Goal: Task Accomplishment & Management: Use online tool/utility

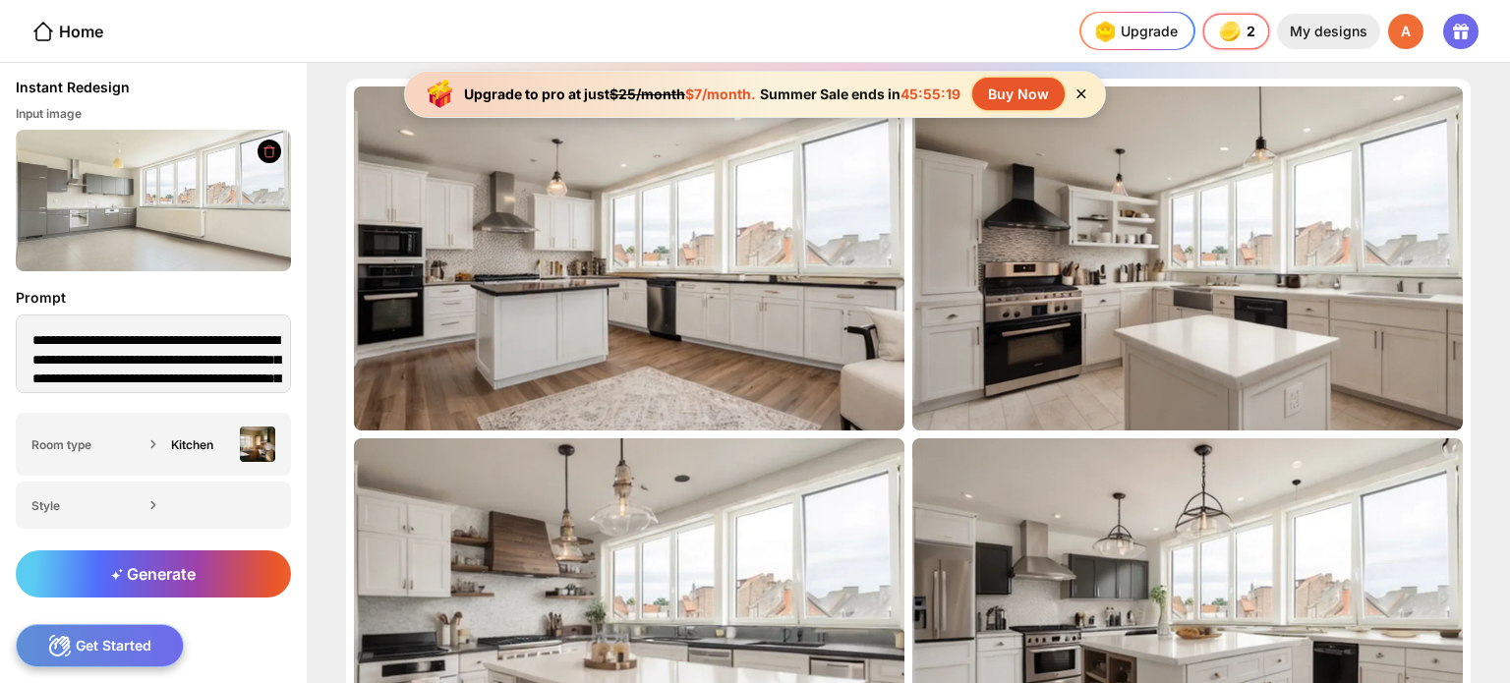
click at [1341, 28] on div "My designs" at bounding box center [1328, 31] width 103 height 35
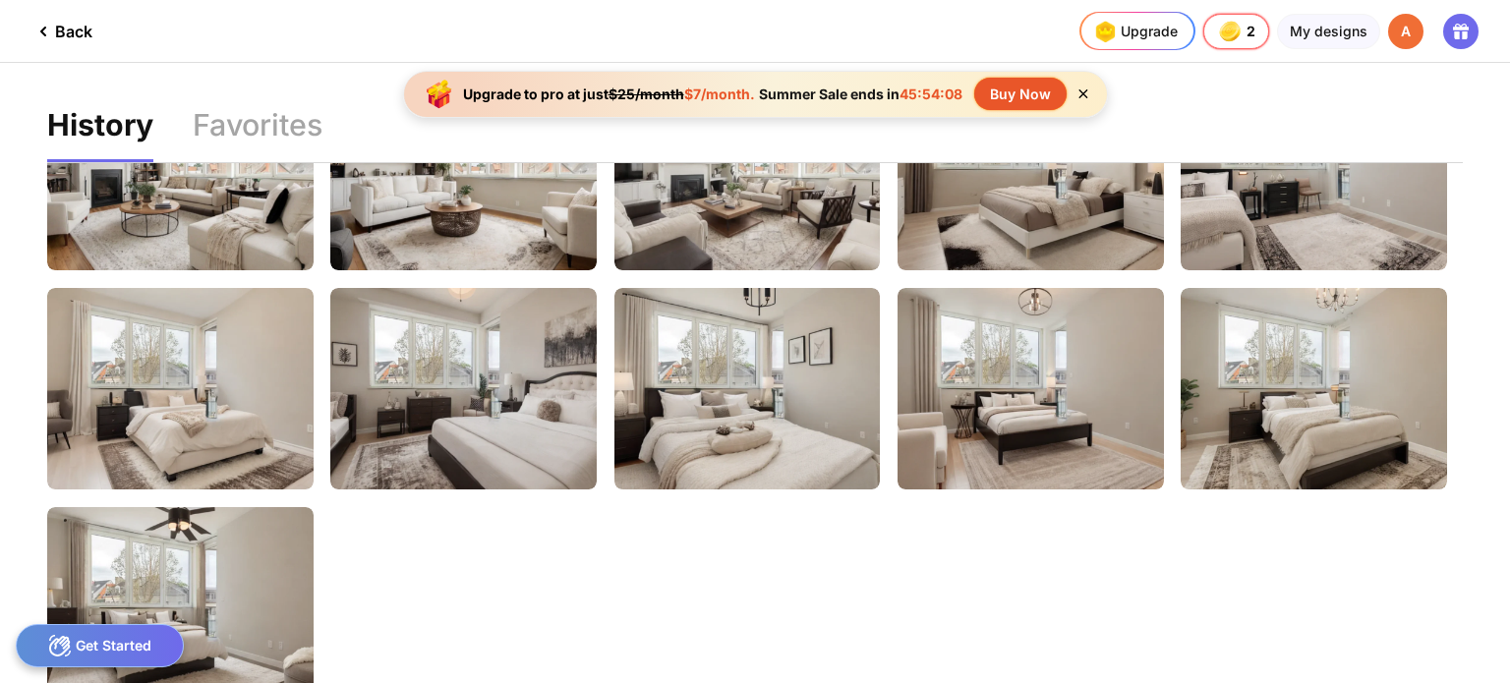
scroll to position [326, 0]
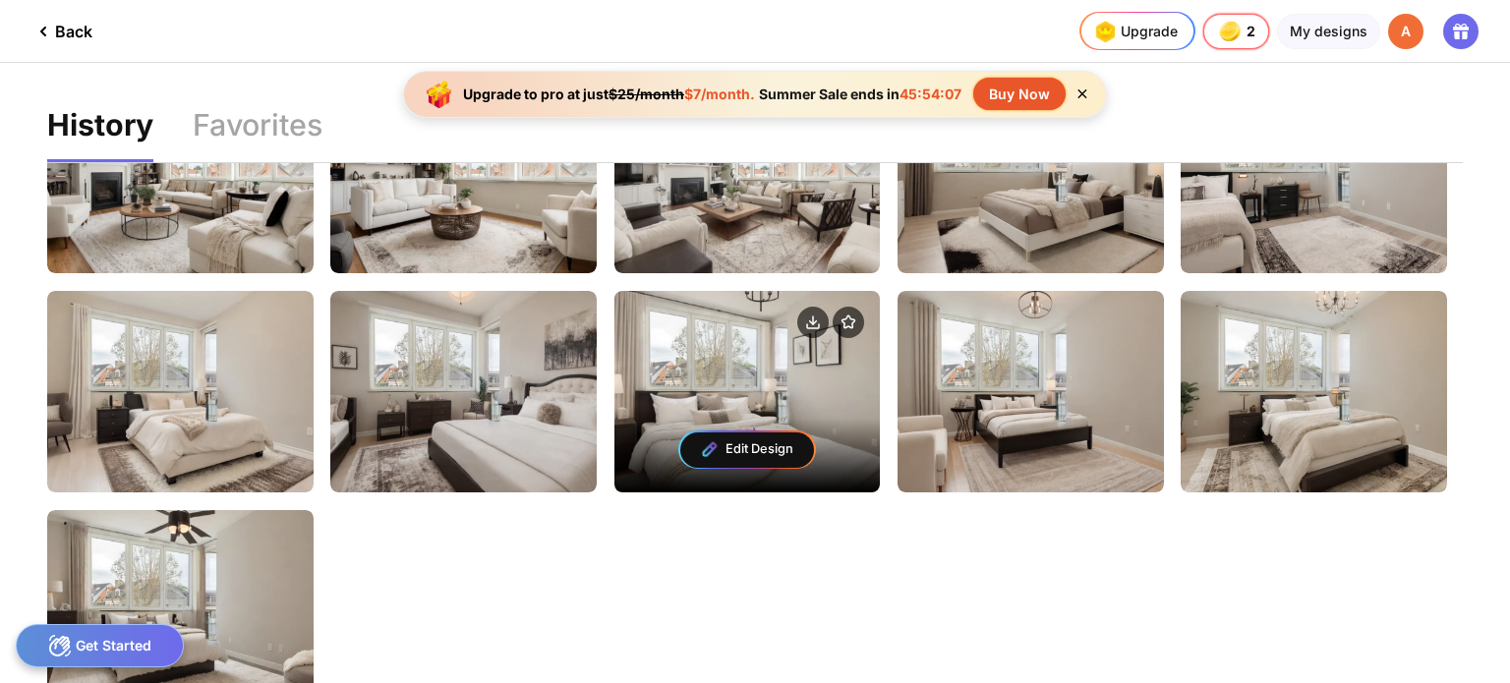
click at [706, 407] on div "Edit Design" at bounding box center [747, 450] width 266 height 86
click at [686, 385] on div "Edit Design" at bounding box center [747, 392] width 266 height 202
click at [704, 445] on img at bounding box center [709, 448] width 19 height 19
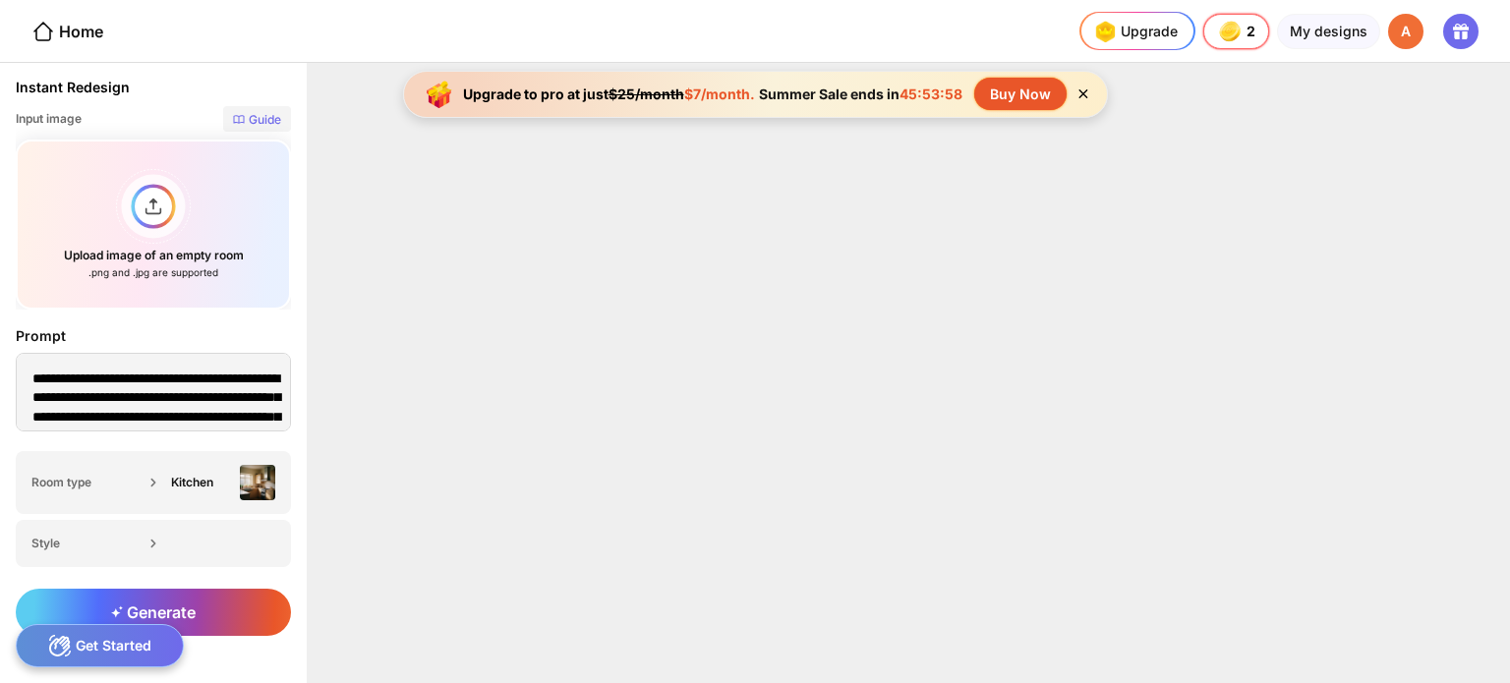
type textarea "**********"
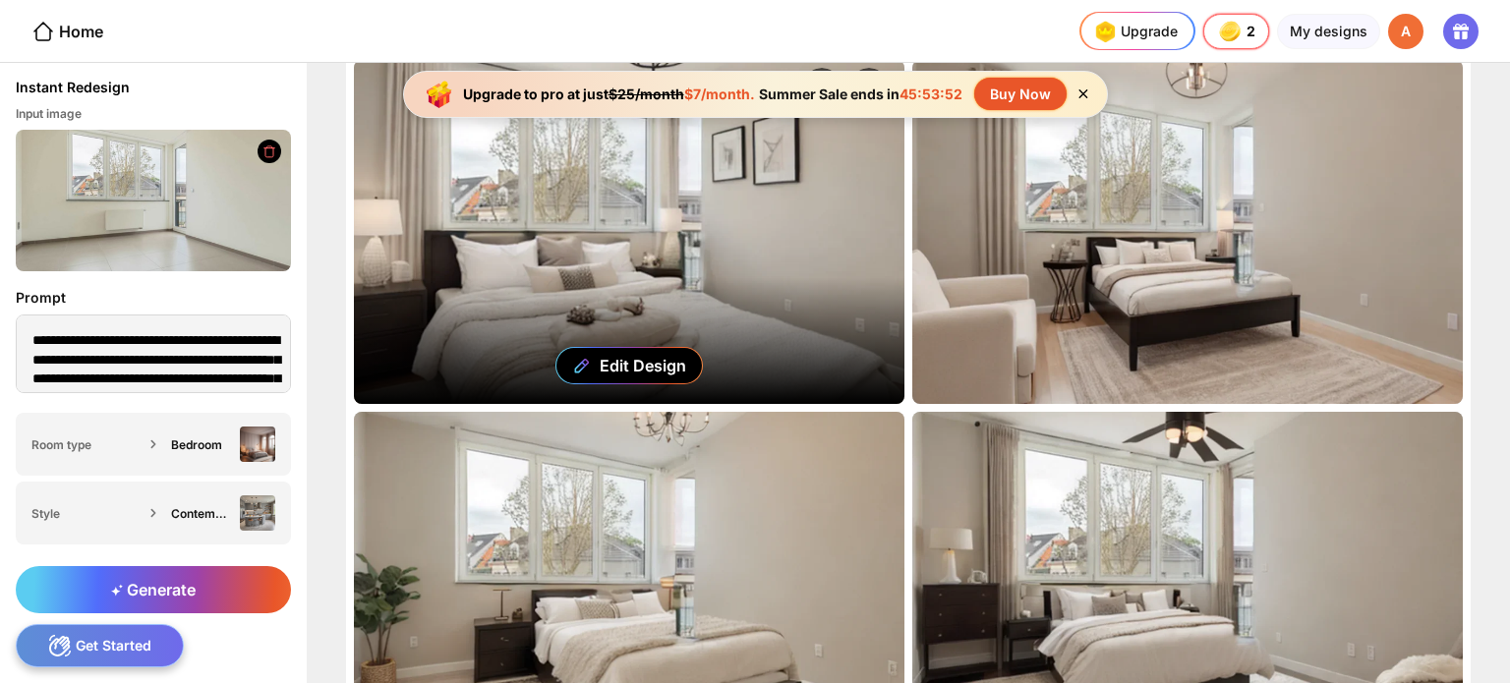
scroll to position [12, 0]
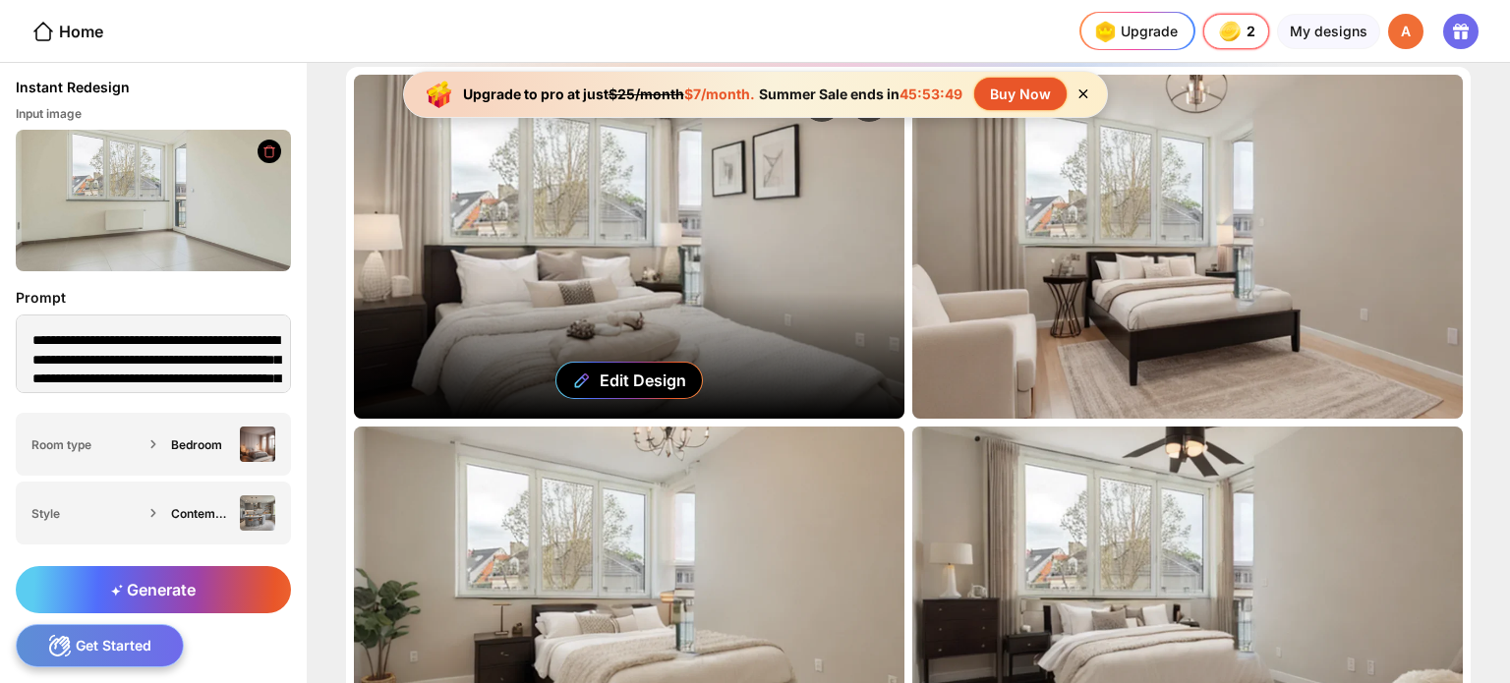
click at [667, 266] on div "Edit Design" at bounding box center [629, 247] width 550 height 344
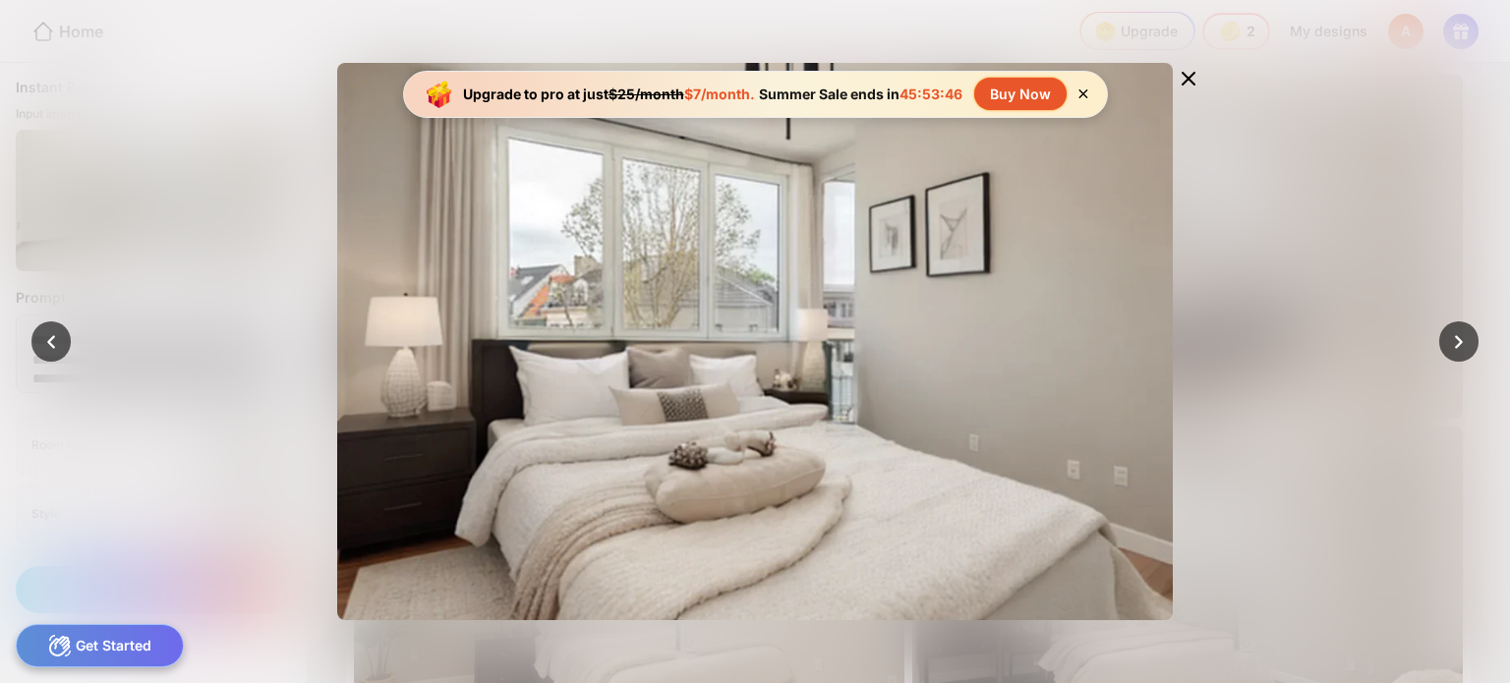
click at [1089, 101] on icon at bounding box center [1082, 94] width 17 height 17
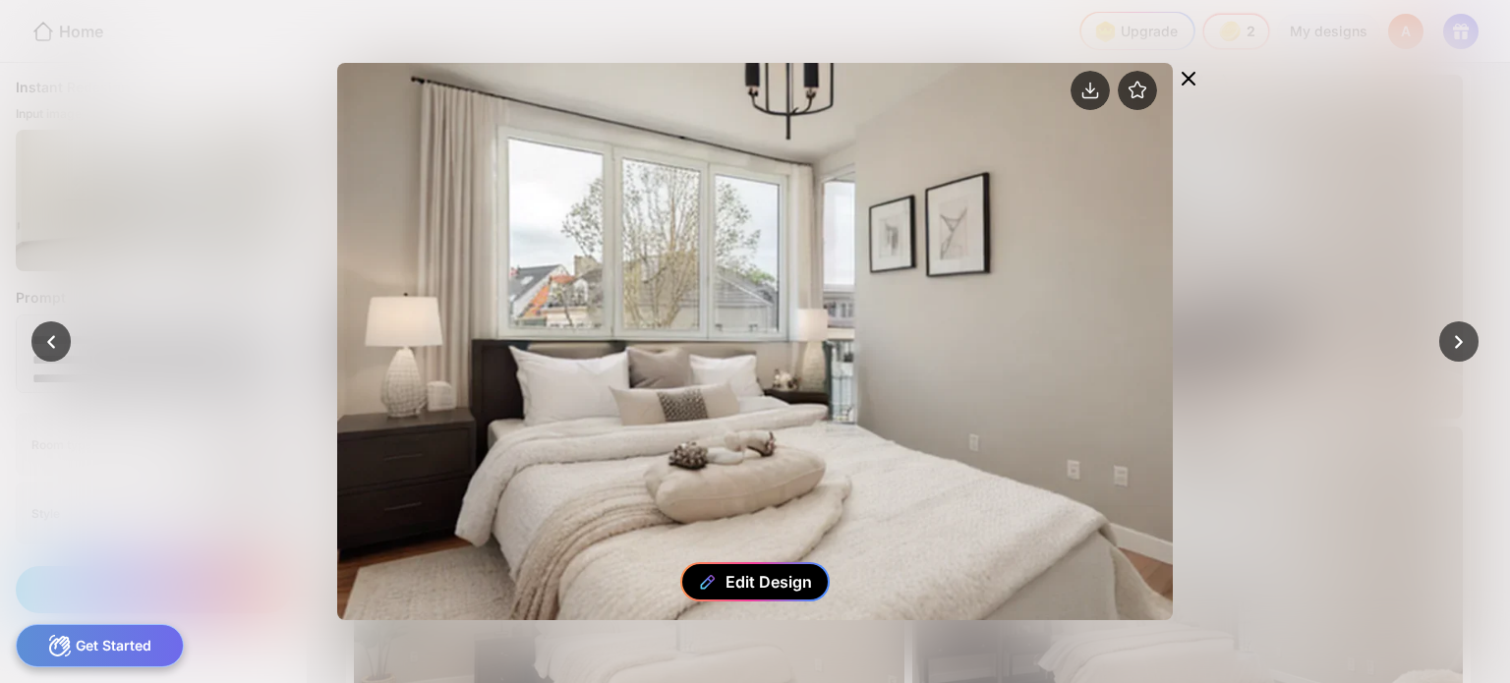
click at [729, 578] on div "Edit Design" at bounding box center [768, 582] width 87 height 20
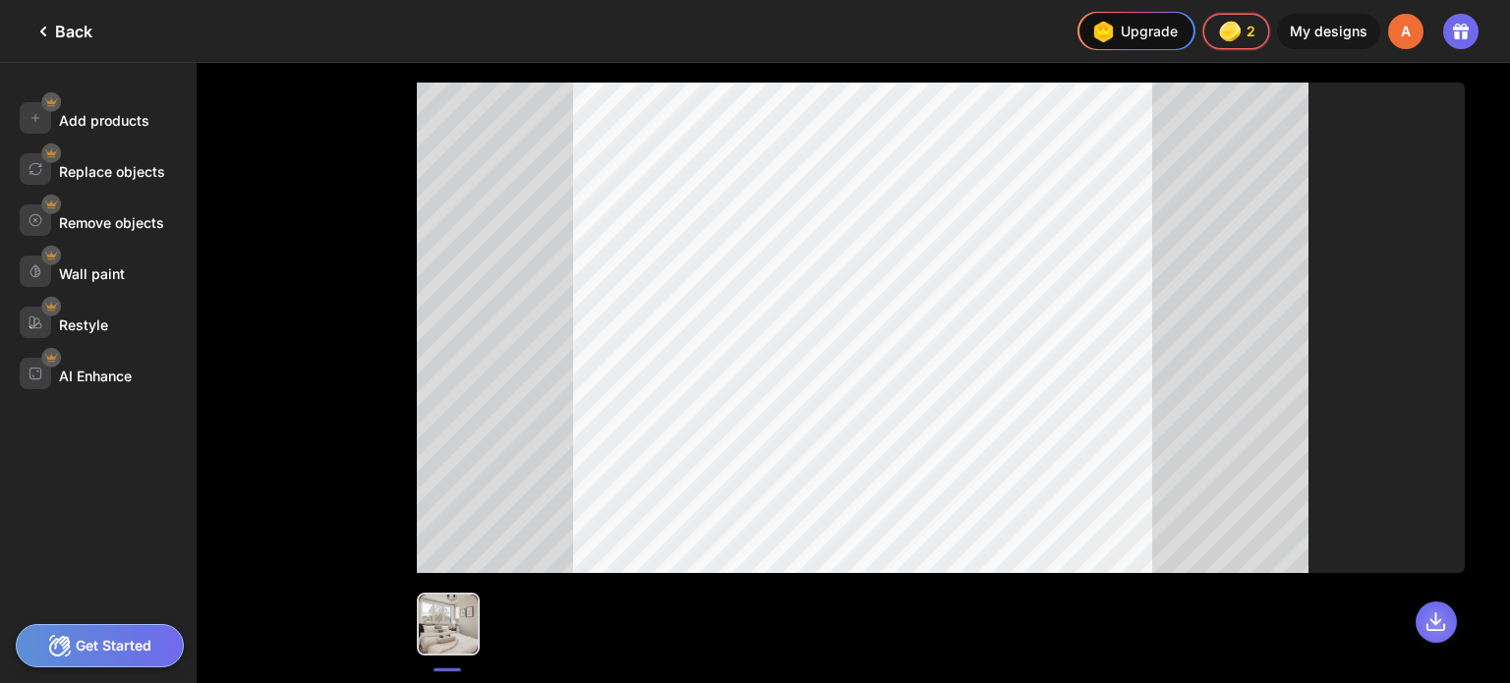
click at [1423, 618] on div at bounding box center [1436, 622] width 41 height 41
click at [55, 33] on div "Back" at bounding box center [61, 32] width 61 height 24
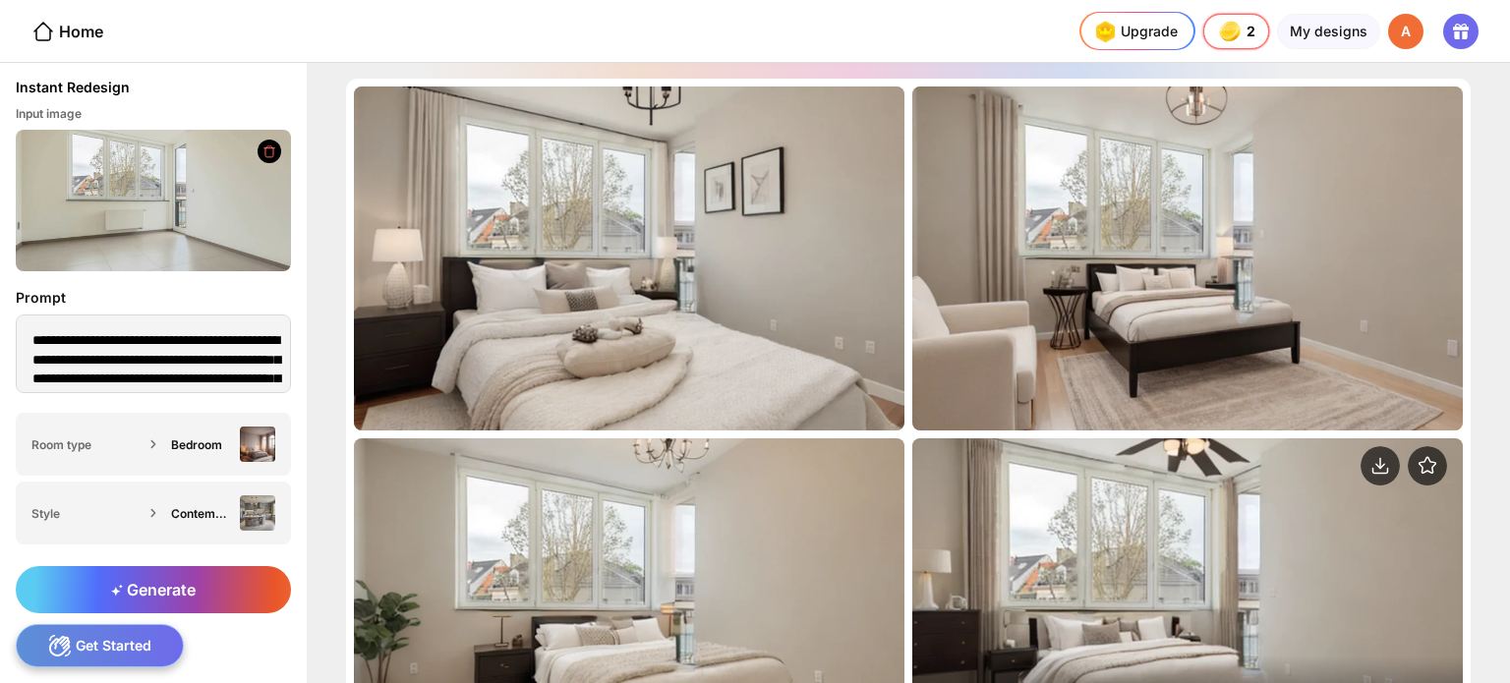
scroll to position [203, 0]
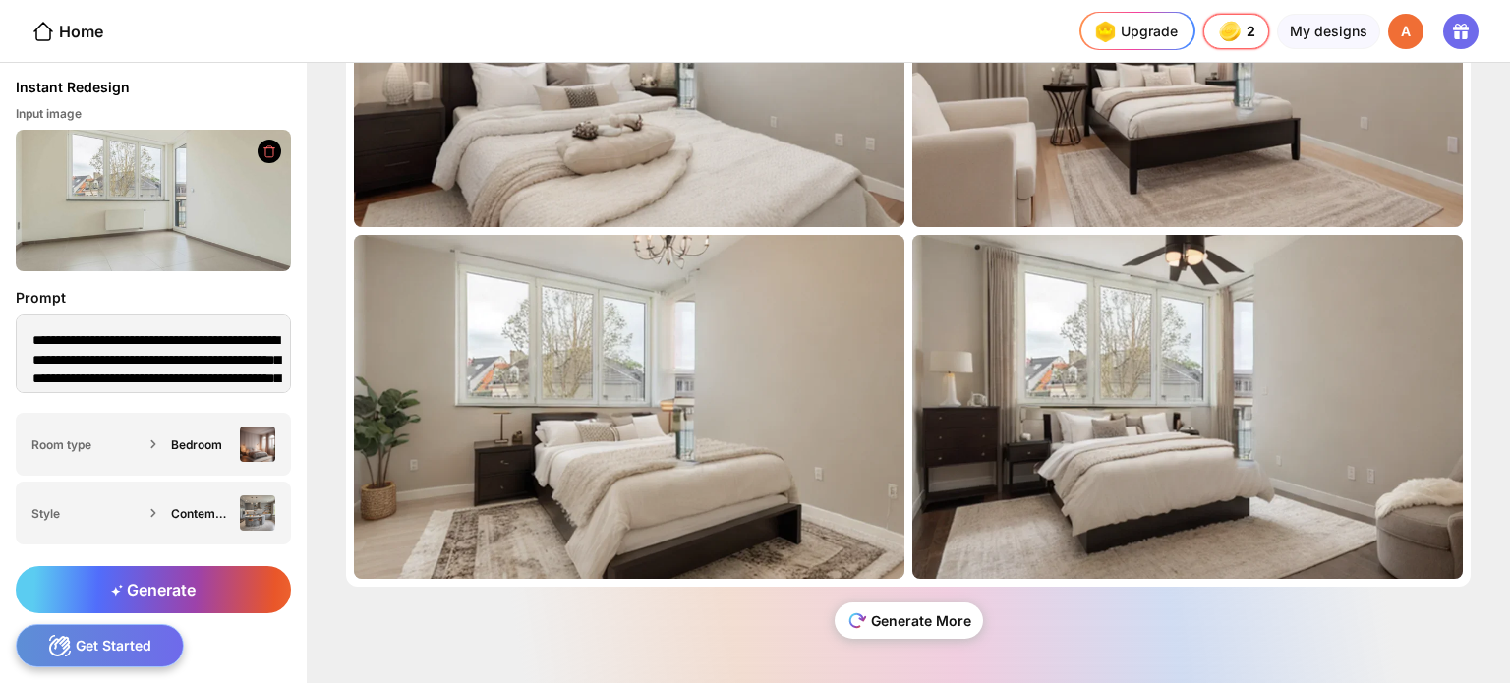
click at [948, 616] on div "Generate More" at bounding box center [909, 621] width 148 height 36
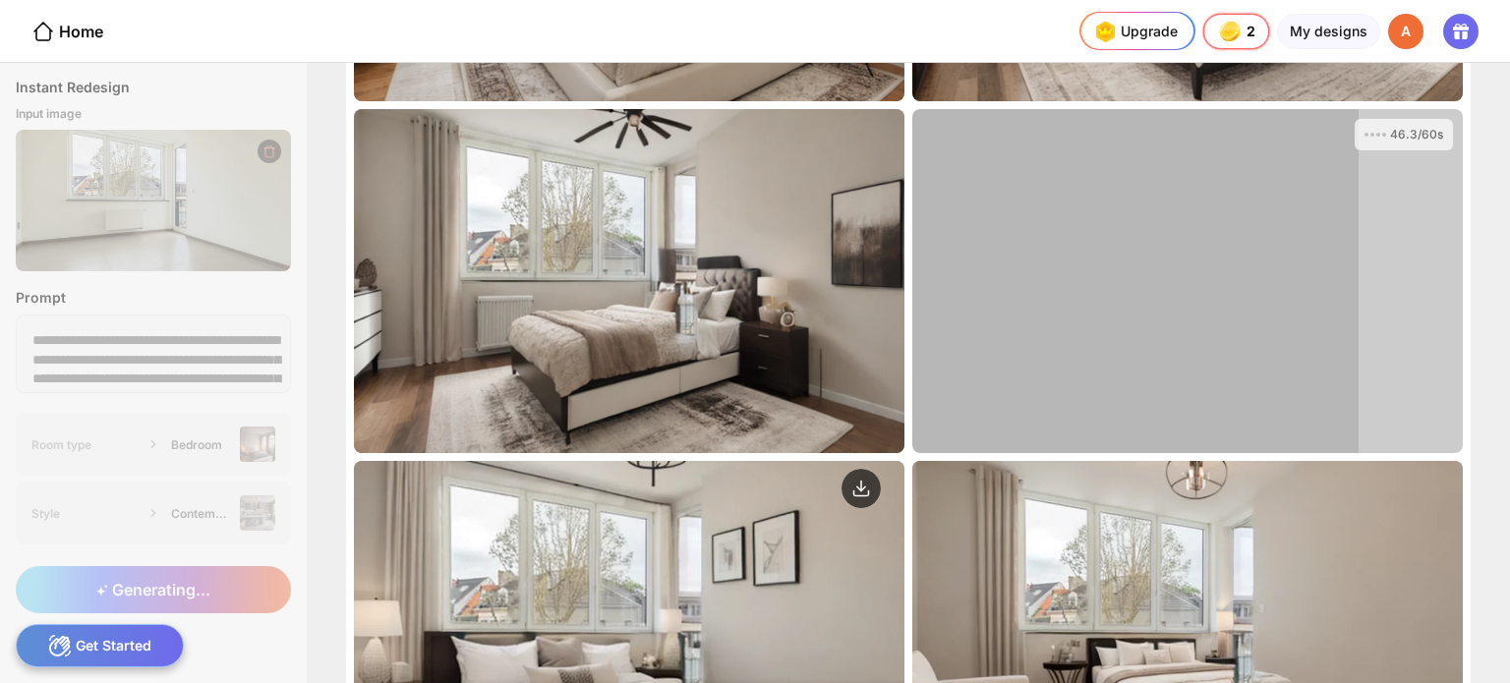
scroll to position [255, 0]
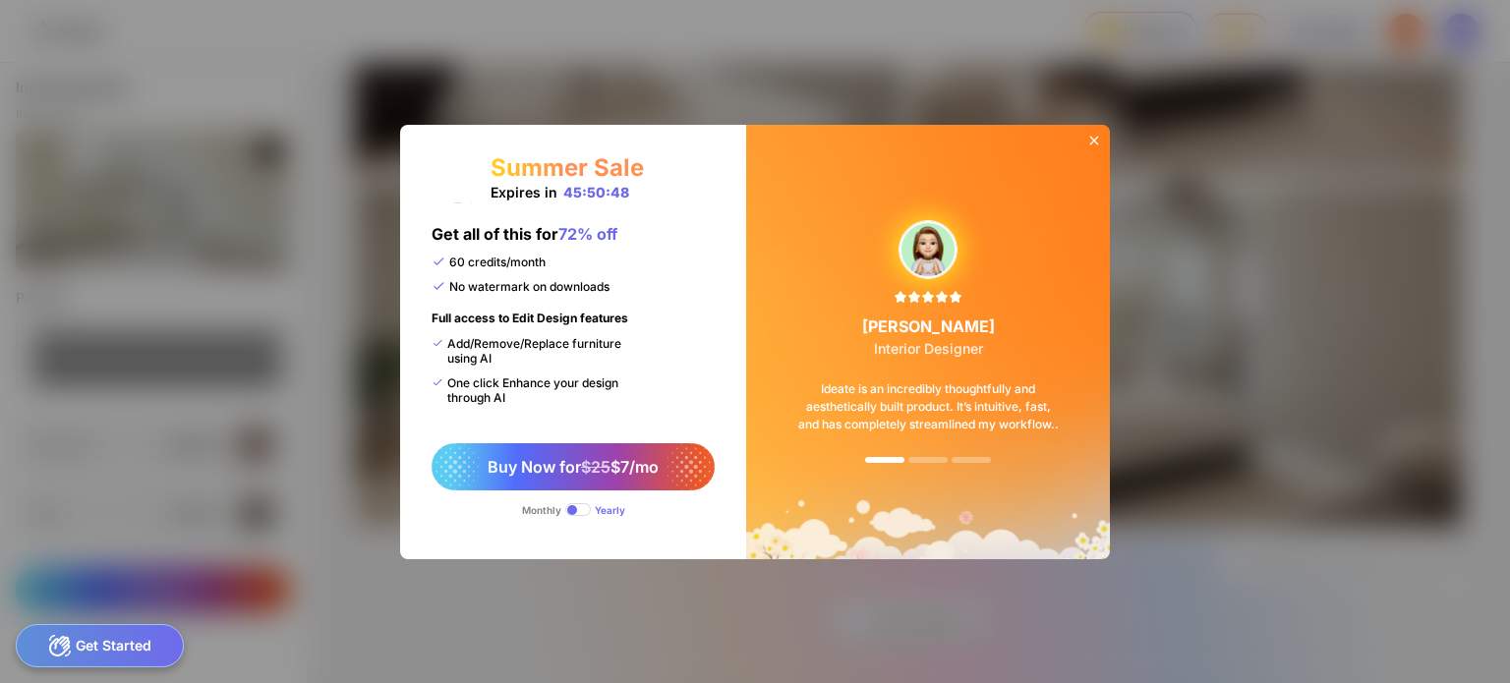
click at [1099, 137] on icon at bounding box center [1094, 141] width 16 height 16
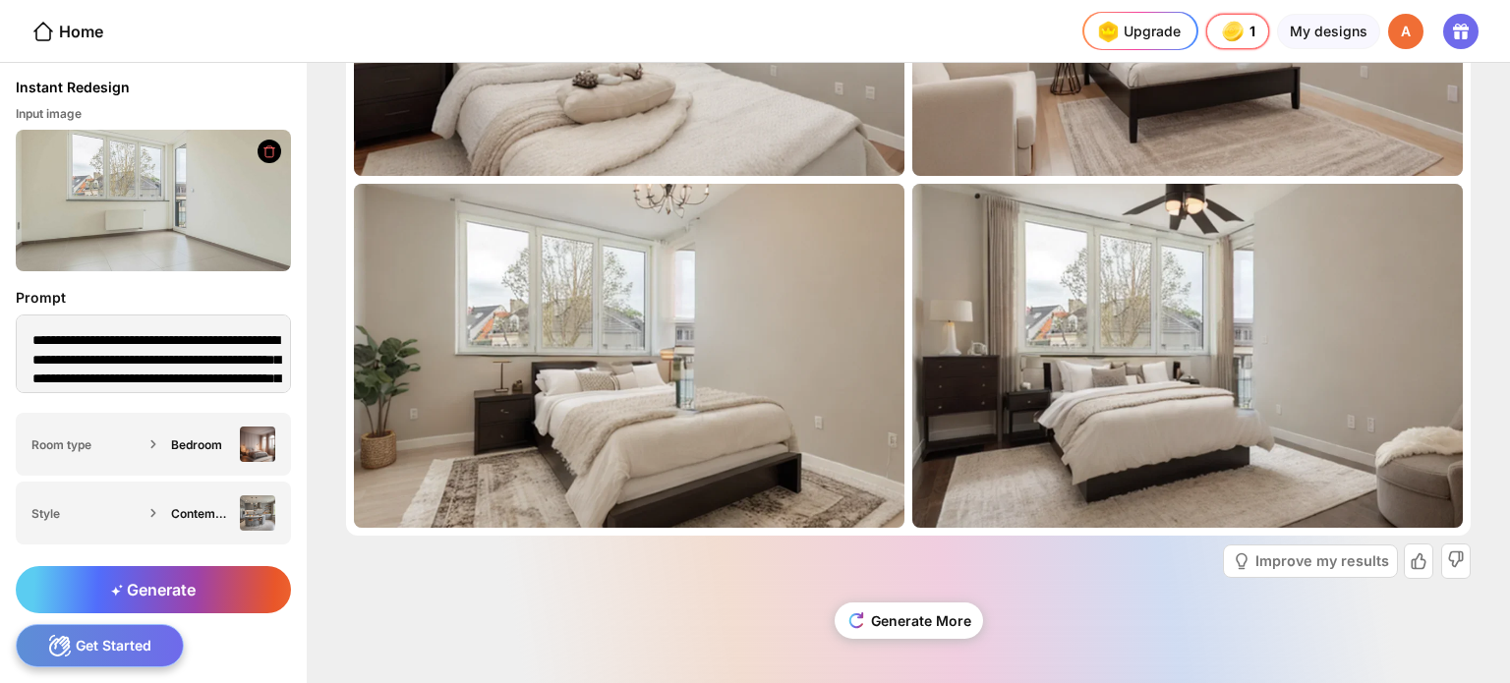
scroll to position [0, 0]
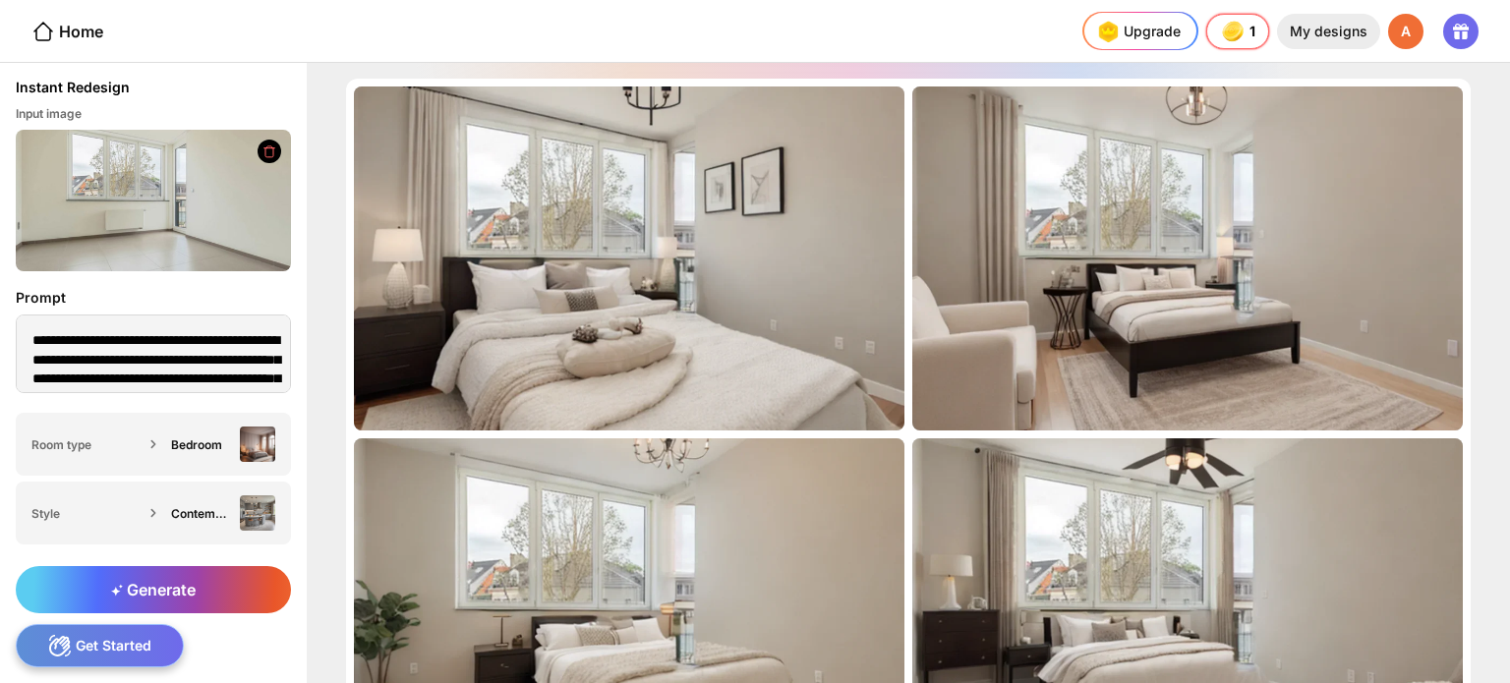
click at [1345, 36] on div "My designs" at bounding box center [1328, 31] width 103 height 35
